Goal: Transaction & Acquisition: Purchase product/service

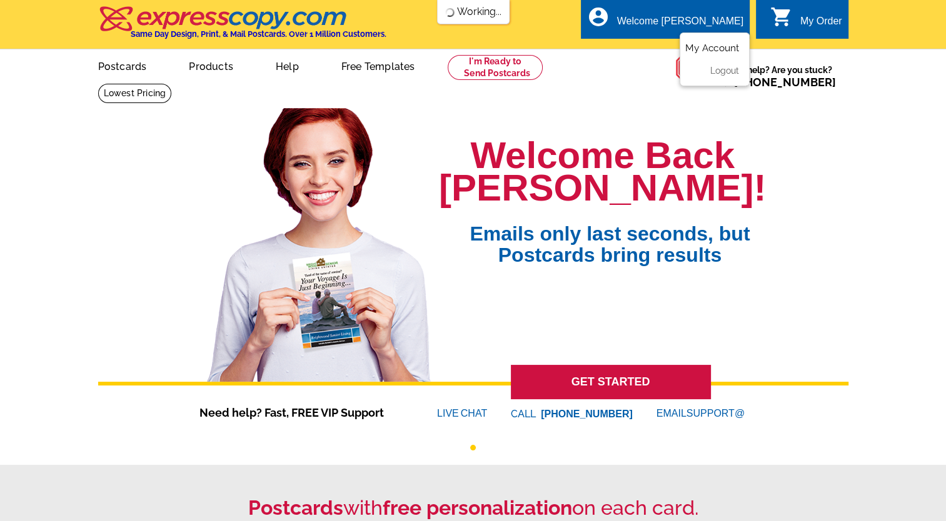
click at [716, 51] on link "My Account" at bounding box center [712, 48] width 54 height 11
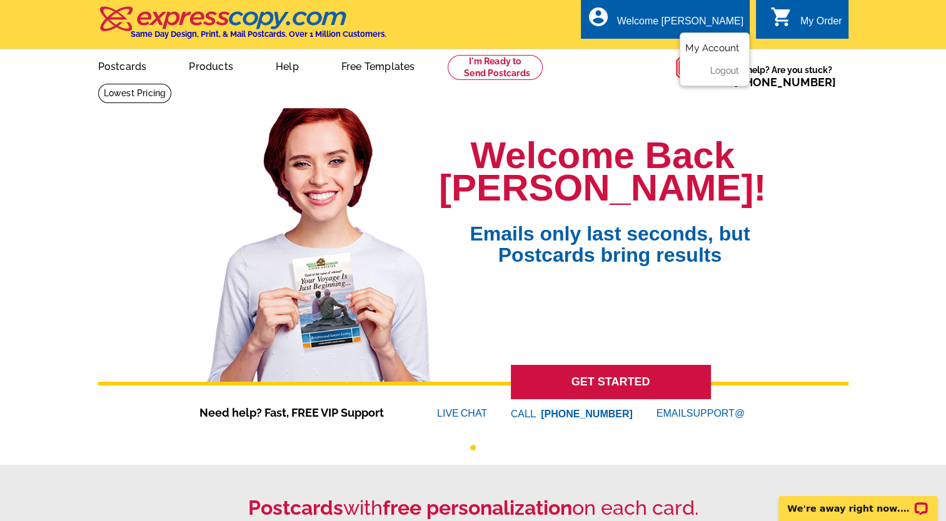
click at [711, 46] on link "My Account" at bounding box center [712, 48] width 54 height 11
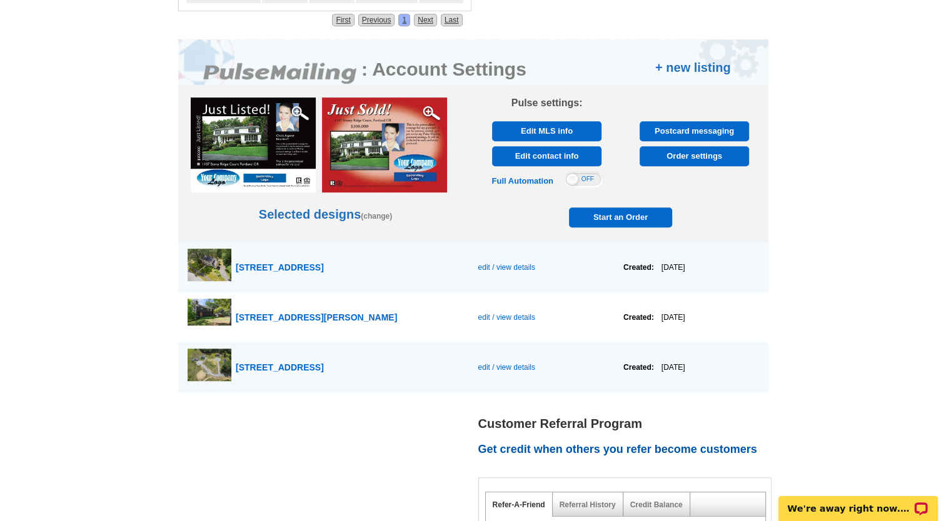
scroll to position [723, 0]
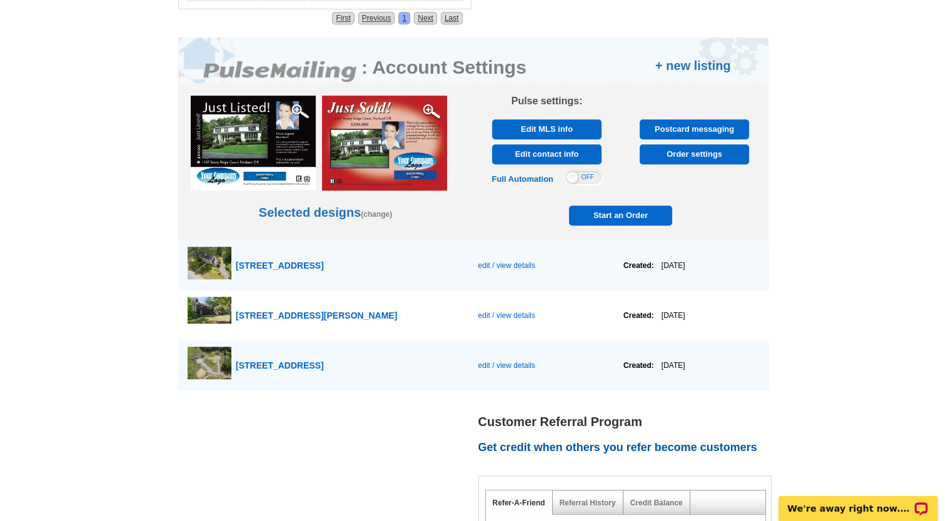
click at [628, 208] on span "Start an Order" at bounding box center [621, 216] width 98 height 20
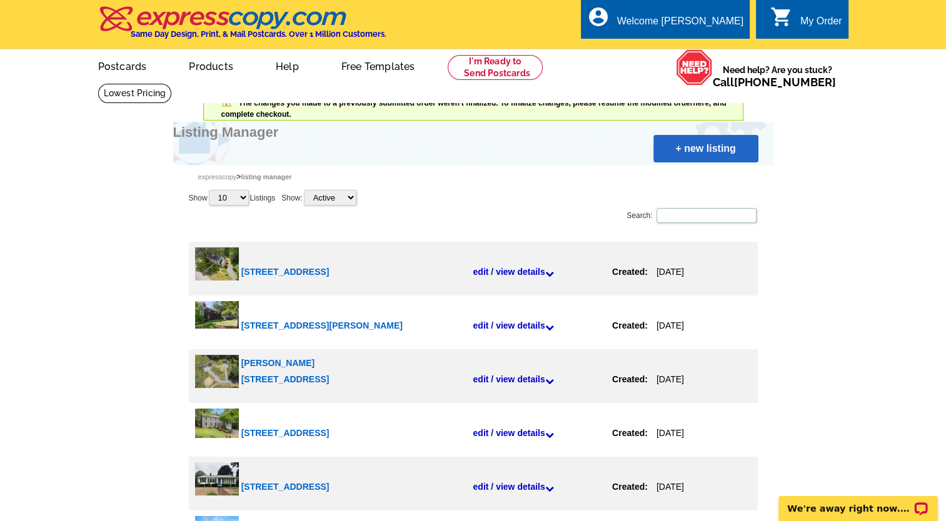
click at [699, 149] on link "+ new listing" at bounding box center [705, 149] width 105 height 28
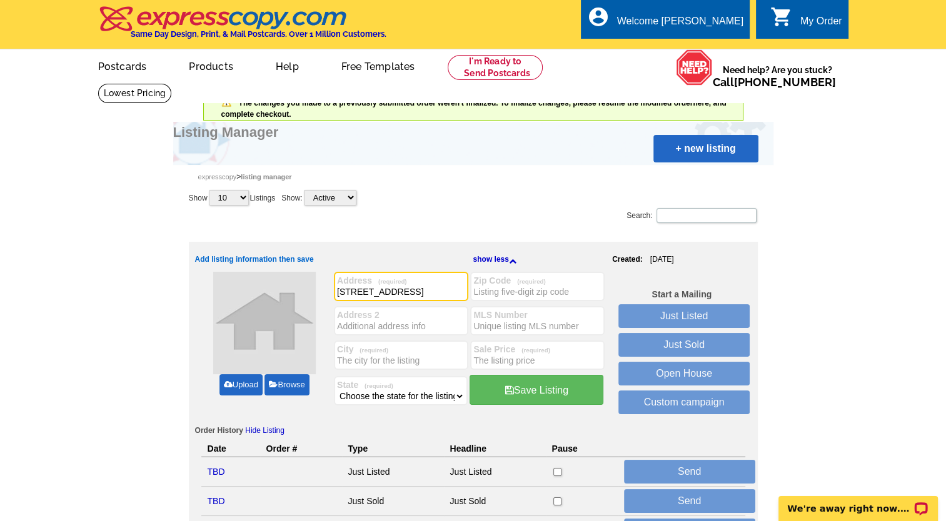
type input "[STREET_ADDRESS]"
click at [349, 354] on label "City (required)" at bounding box center [401, 349] width 128 height 10
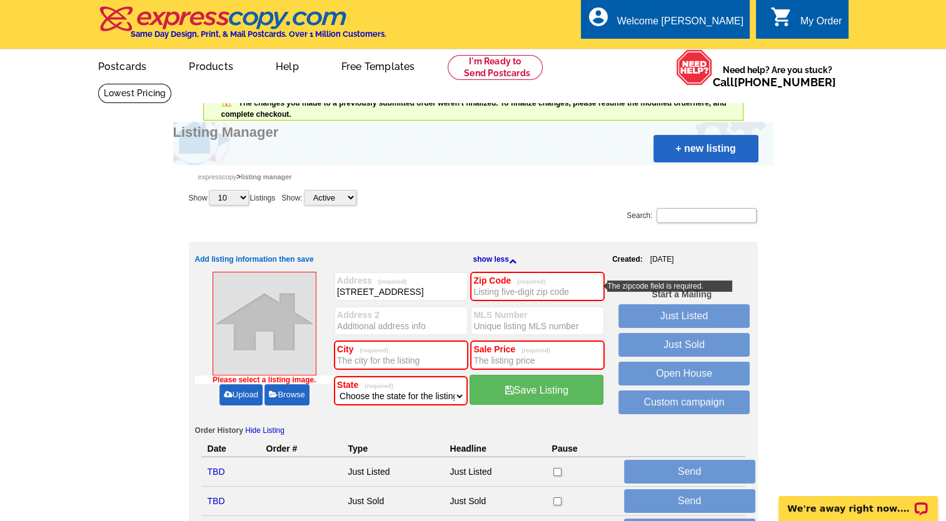
click at [355, 358] on input "City (required)" at bounding box center [401, 360] width 128 height 13
type input "[GEOGRAPHIC_DATA]"
type input "01983"
select select "22"
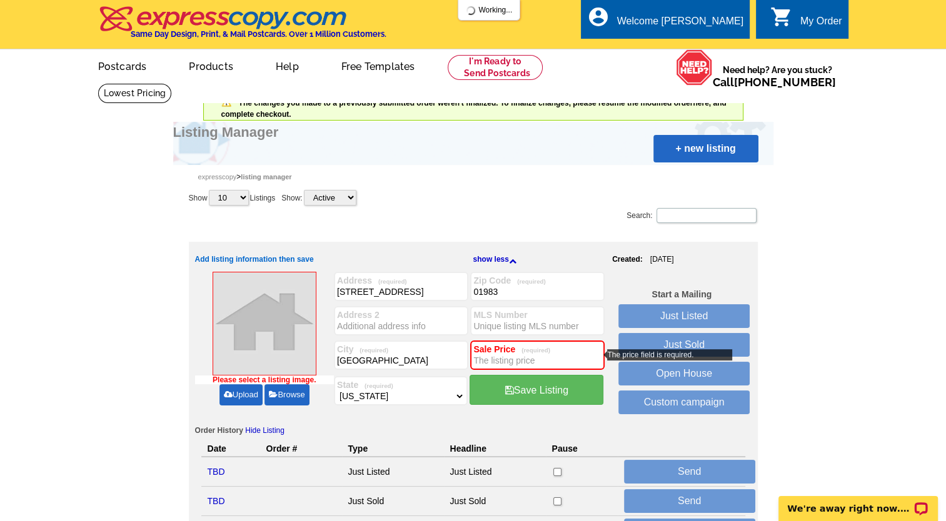
click at [490, 363] on input "Sale Price (required)" at bounding box center [537, 360] width 128 height 13
type input "914,000"
click at [237, 396] on link "Upload" at bounding box center [240, 394] width 43 height 21
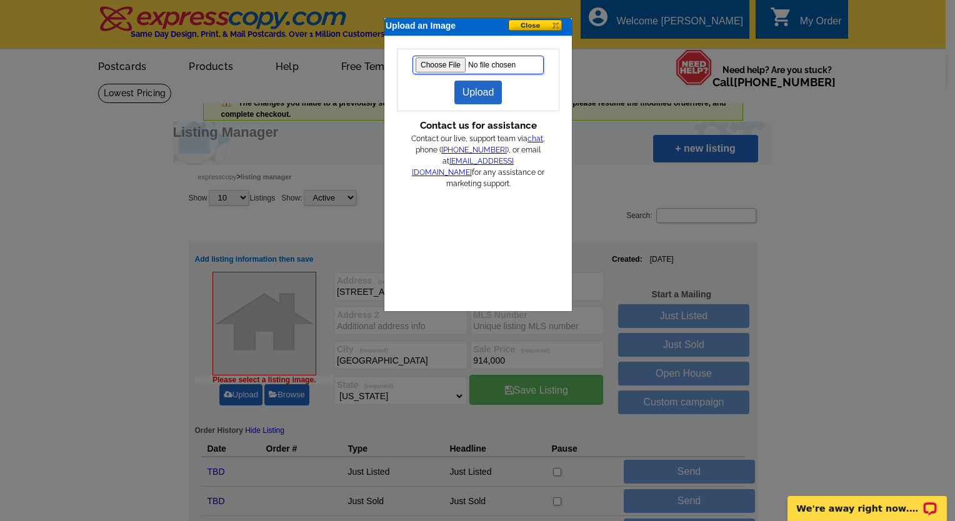
click at [430, 63] on input "file" at bounding box center [478, 65] width 131 height 19
type input "C:\fakepath\brooksidedrone.jpg"
click at [478, 90] on link "Upload" at bounding box center [478, 93] width 48 height 24
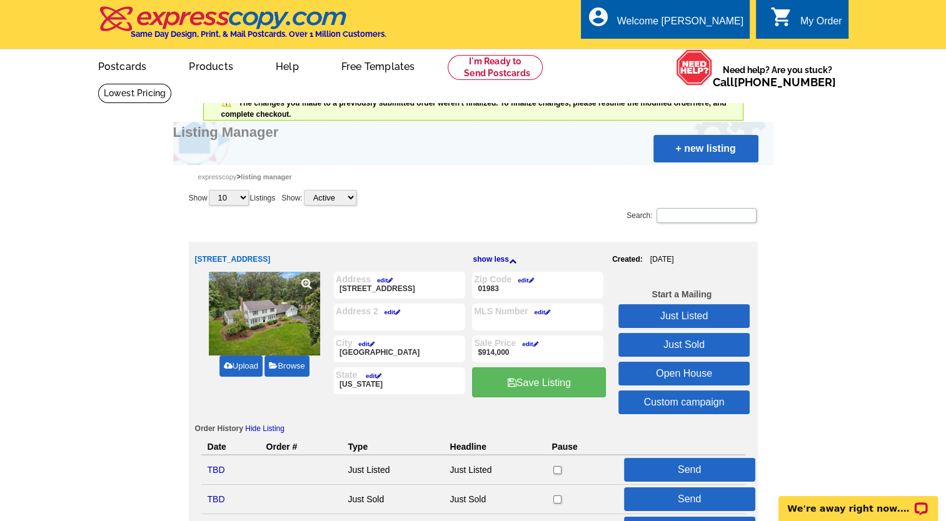
click at [489, 318] on p at bounding box center [538, 322] width 128 height 13
click at [488, 324] on p at bounding box center [538, 322] width 128 height 13
click at [540, 313] on link "edit" at bounding box center [539, 312] width 22 height 7
click at [0, 0] on input "MLS Number" at bounding box center [0, 0] width 0 height 0
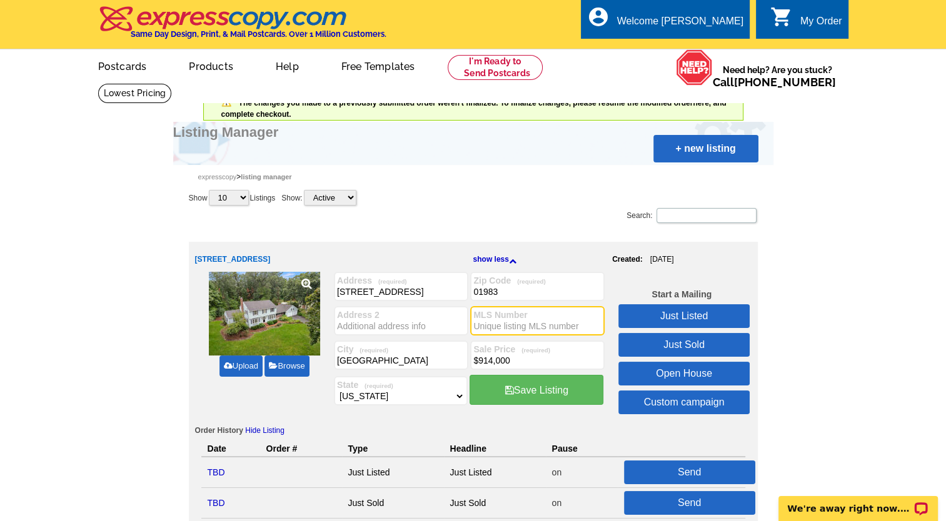
paste input "73429442"
type input "73429442"
click at [687, 311] on link "Just Listed" at bounding box center [683, 316] width 131 height 24
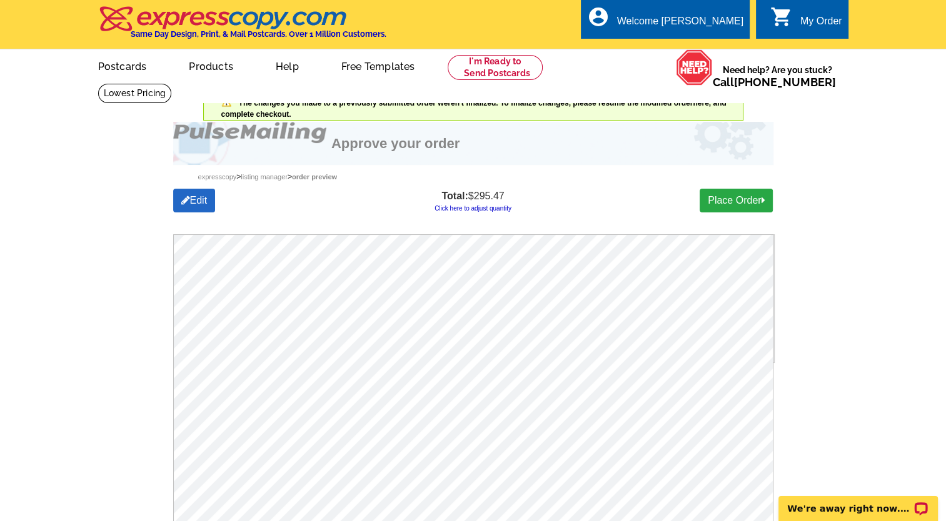
click at [486, 208] on link "Click here to adjust quantity" at bounding box center [472, 208] width 77 height 7
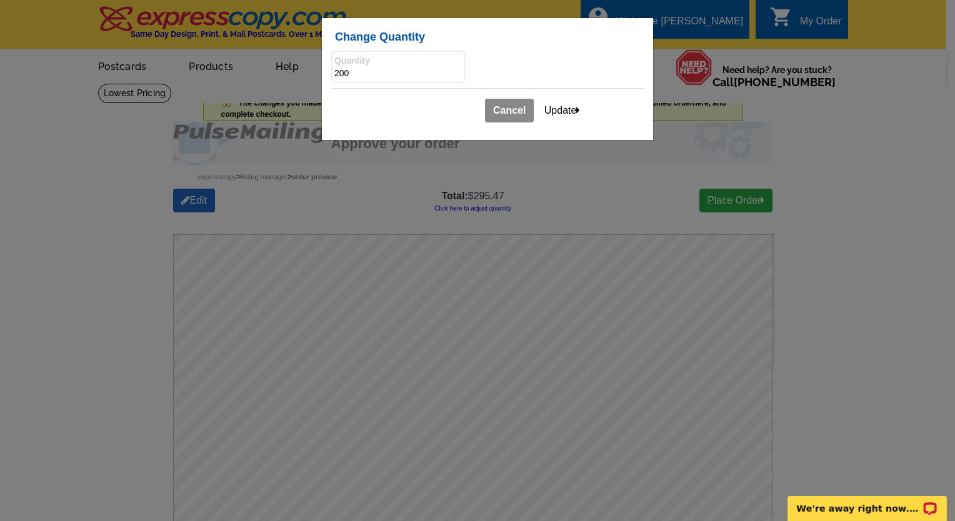
click at [337, 71] on input "200" at bounding box center [398, 74] width 128 height 13
type input "100"
click at [570, 107] on button "Update" at bounding box center [562, 111] width 53 height 24
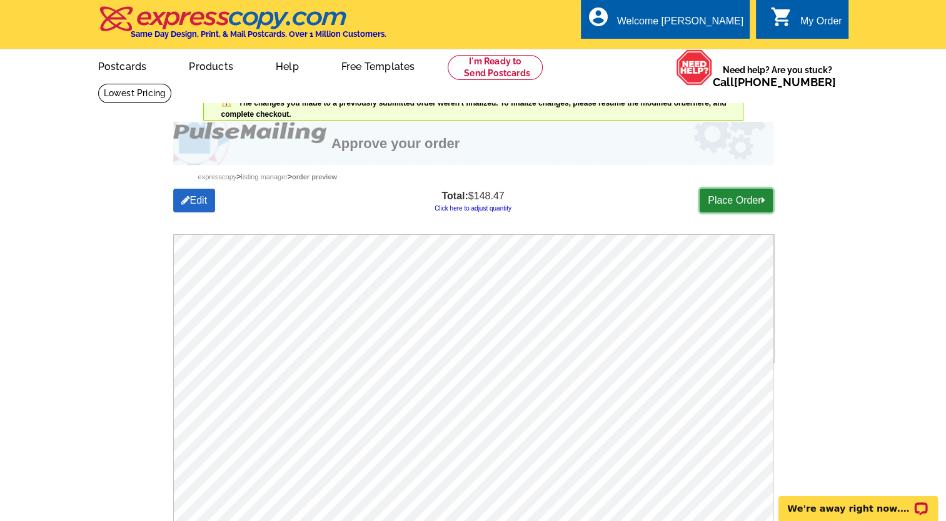
click at [737, 202] on link "Place Order" at bounding box center [735, 201] width 73 height 24
